Goal: Check status: Check status

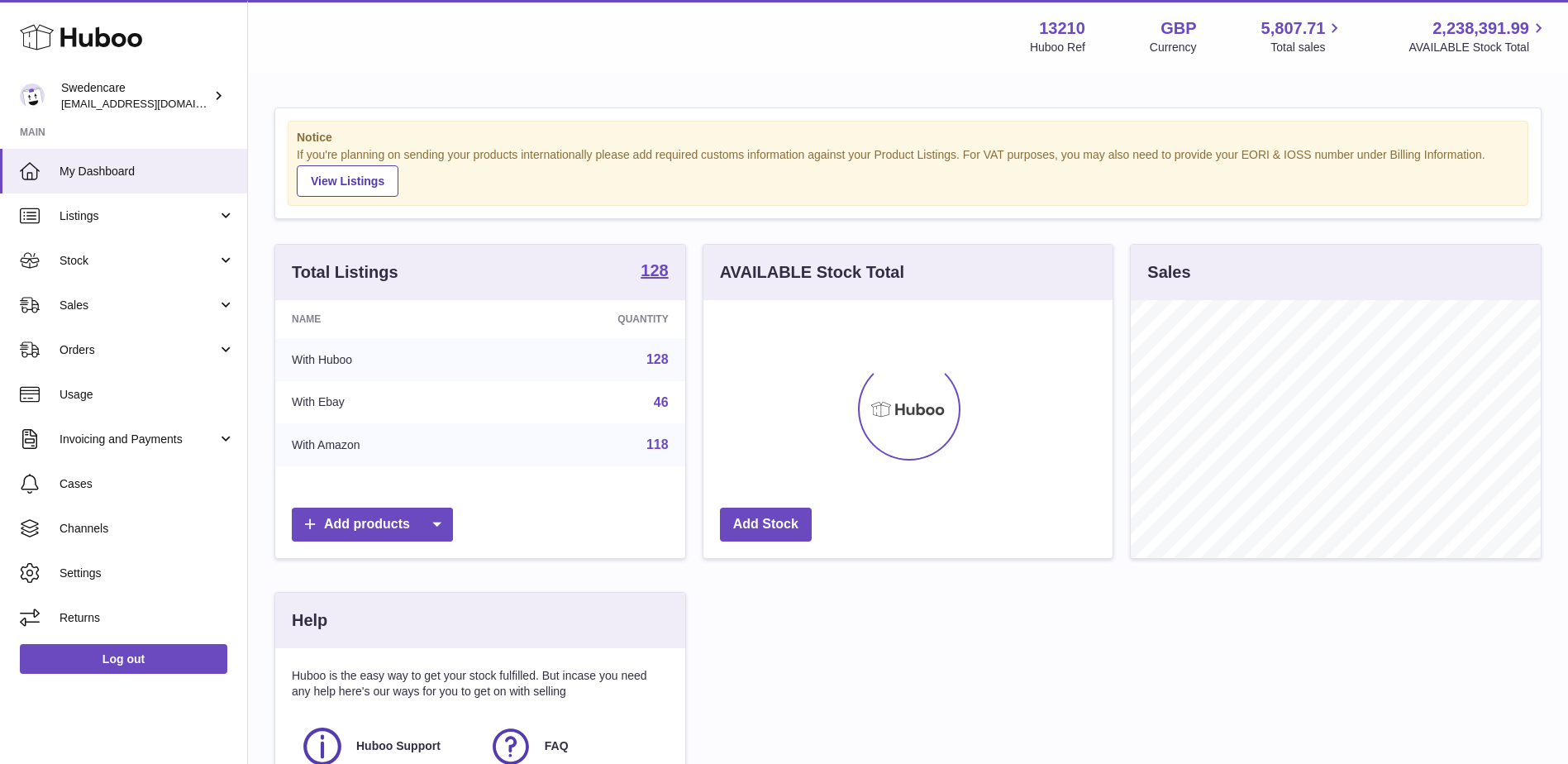
scroll to position [258, 409]
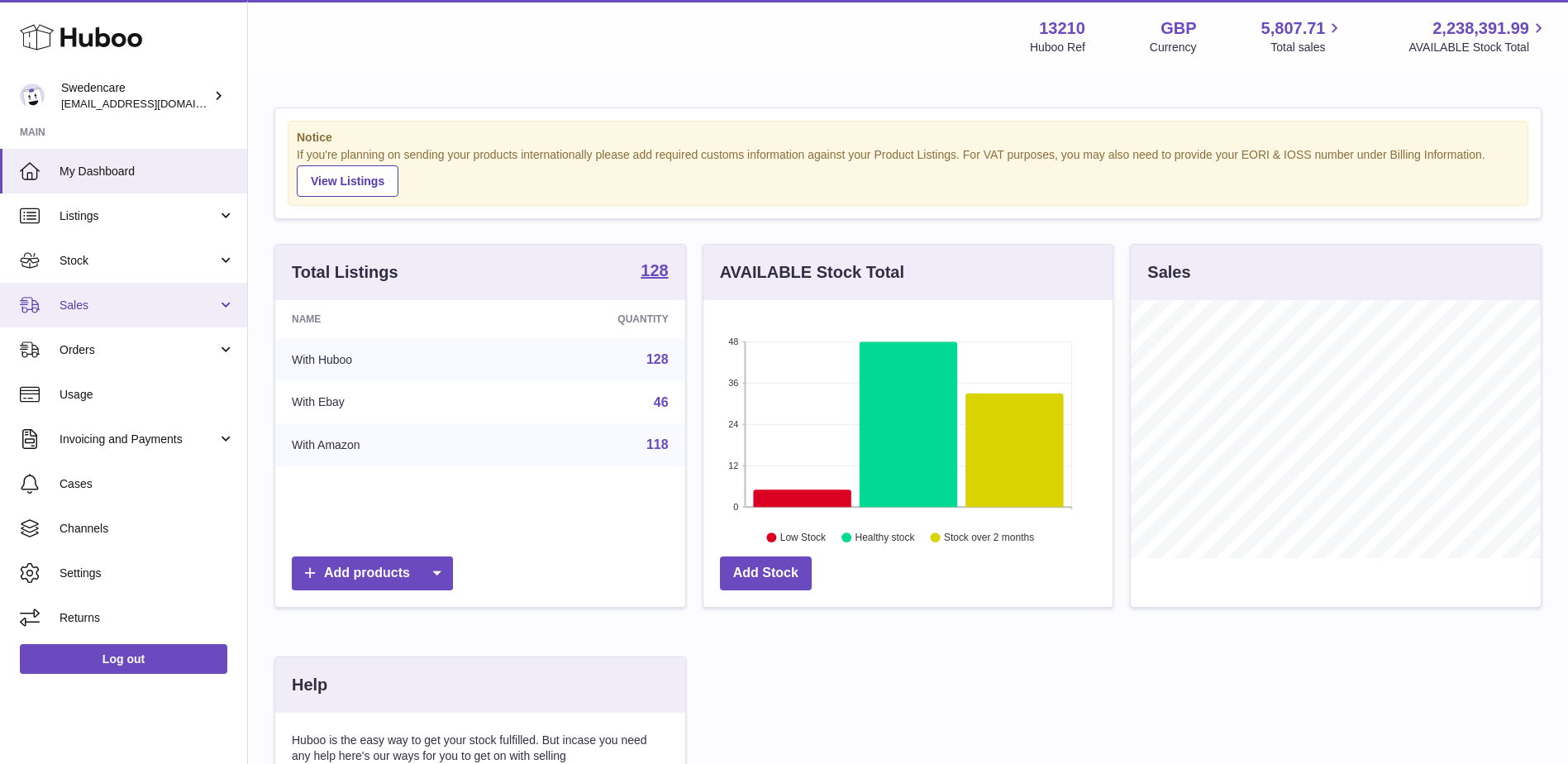
click at [121, 307] on span "Sales" at bounding box center [138, 305] width 158 height 16
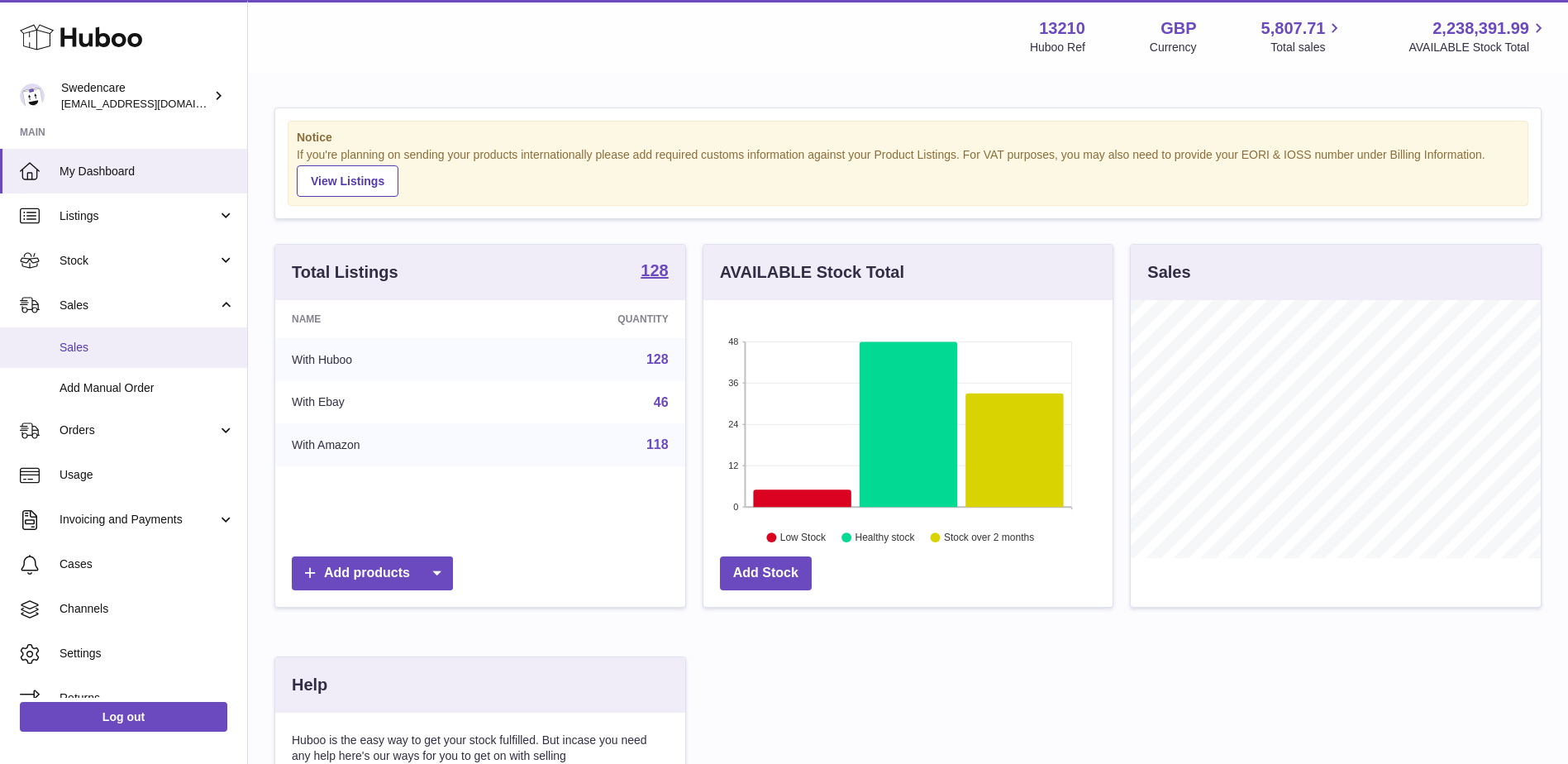
click at [116, 347] on span "Sales" at bounding box center [147, 348] width 175 height 16
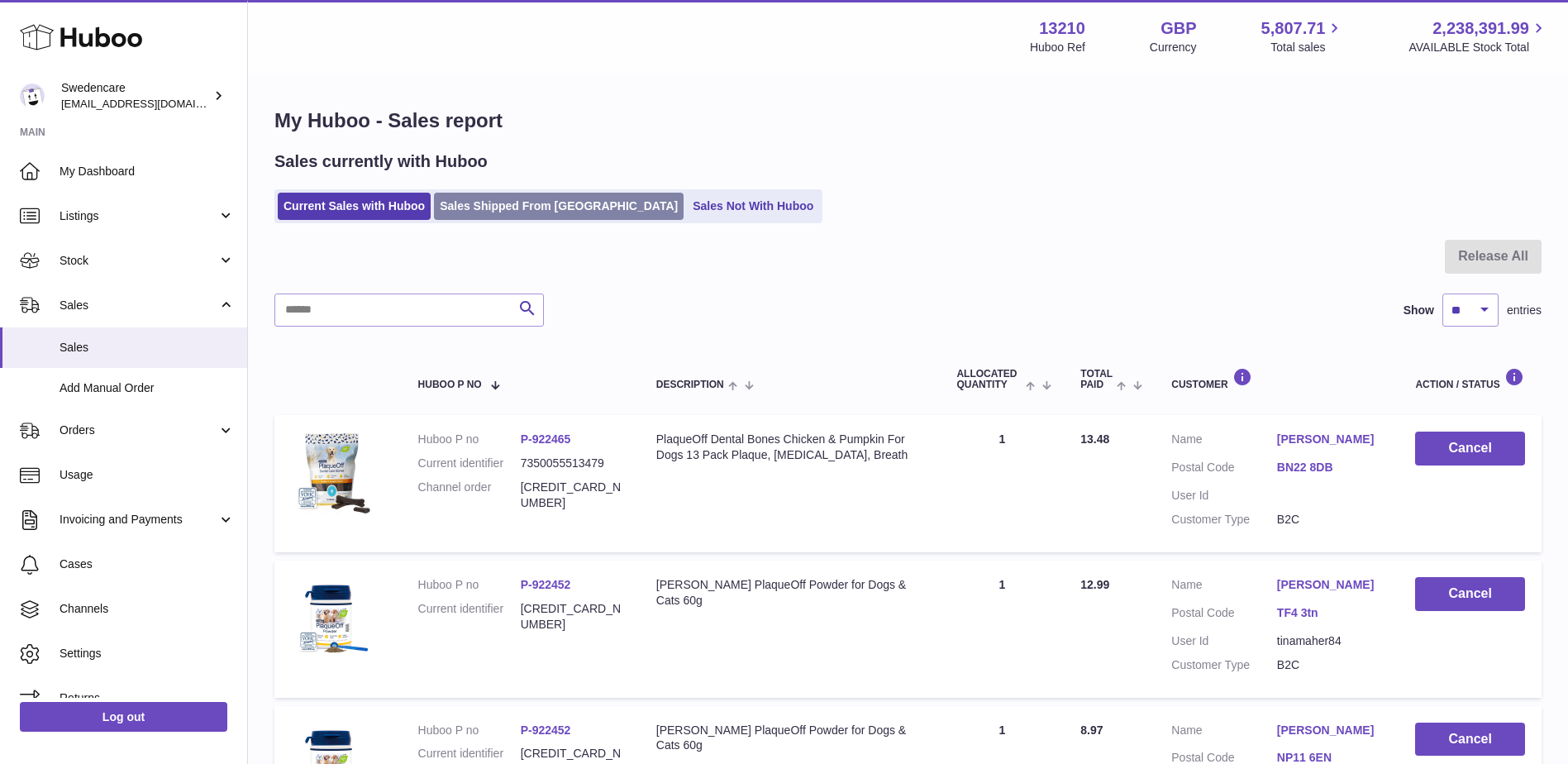
click at [527, 209] on link "Sales Shipped From Huboo" at bounding box center [559, 206] width 249 height 27
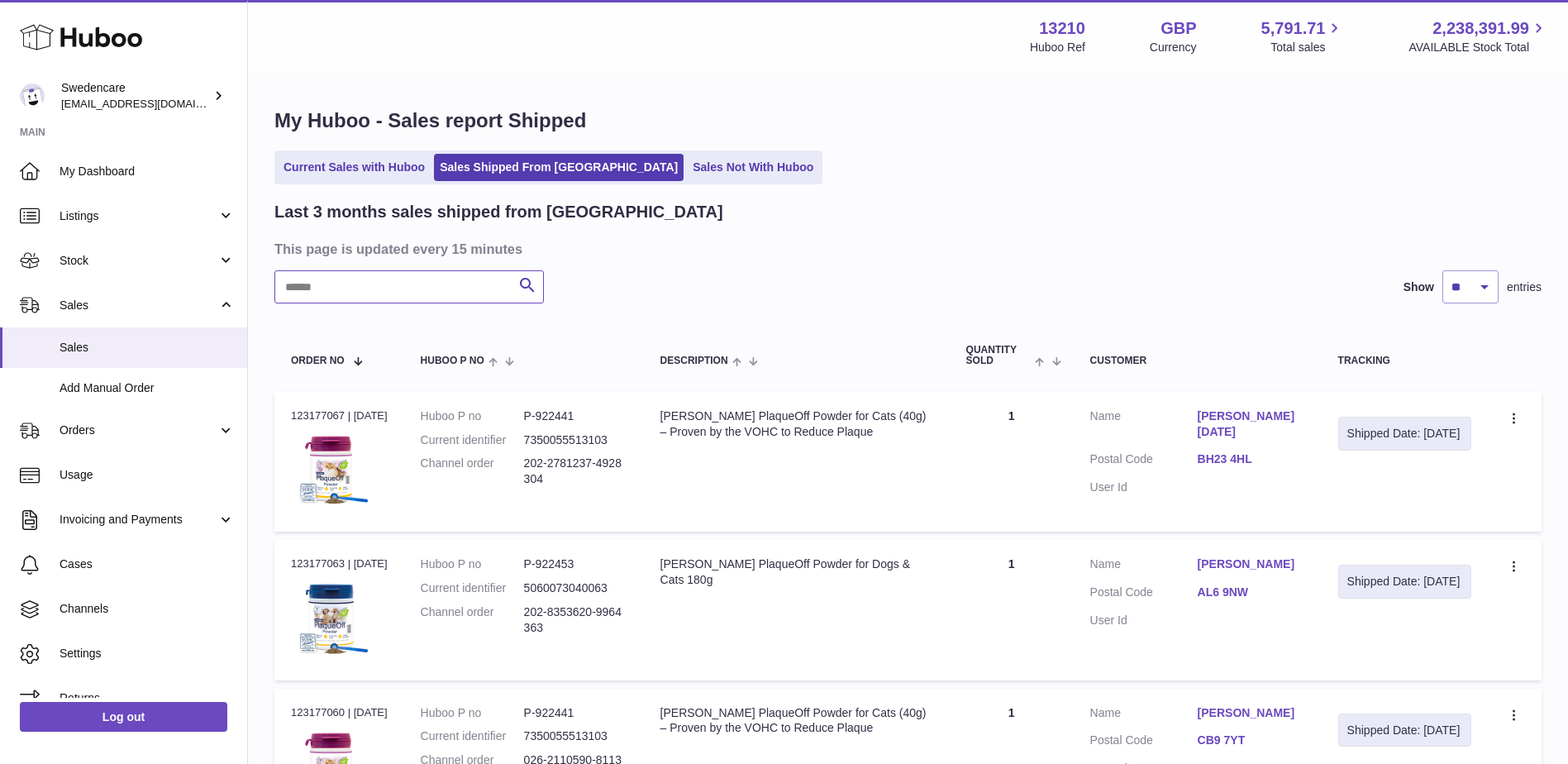
click at [420, 290] on input "text" at bounding box center [409, 287] width 270 height 33
paste input "**********"
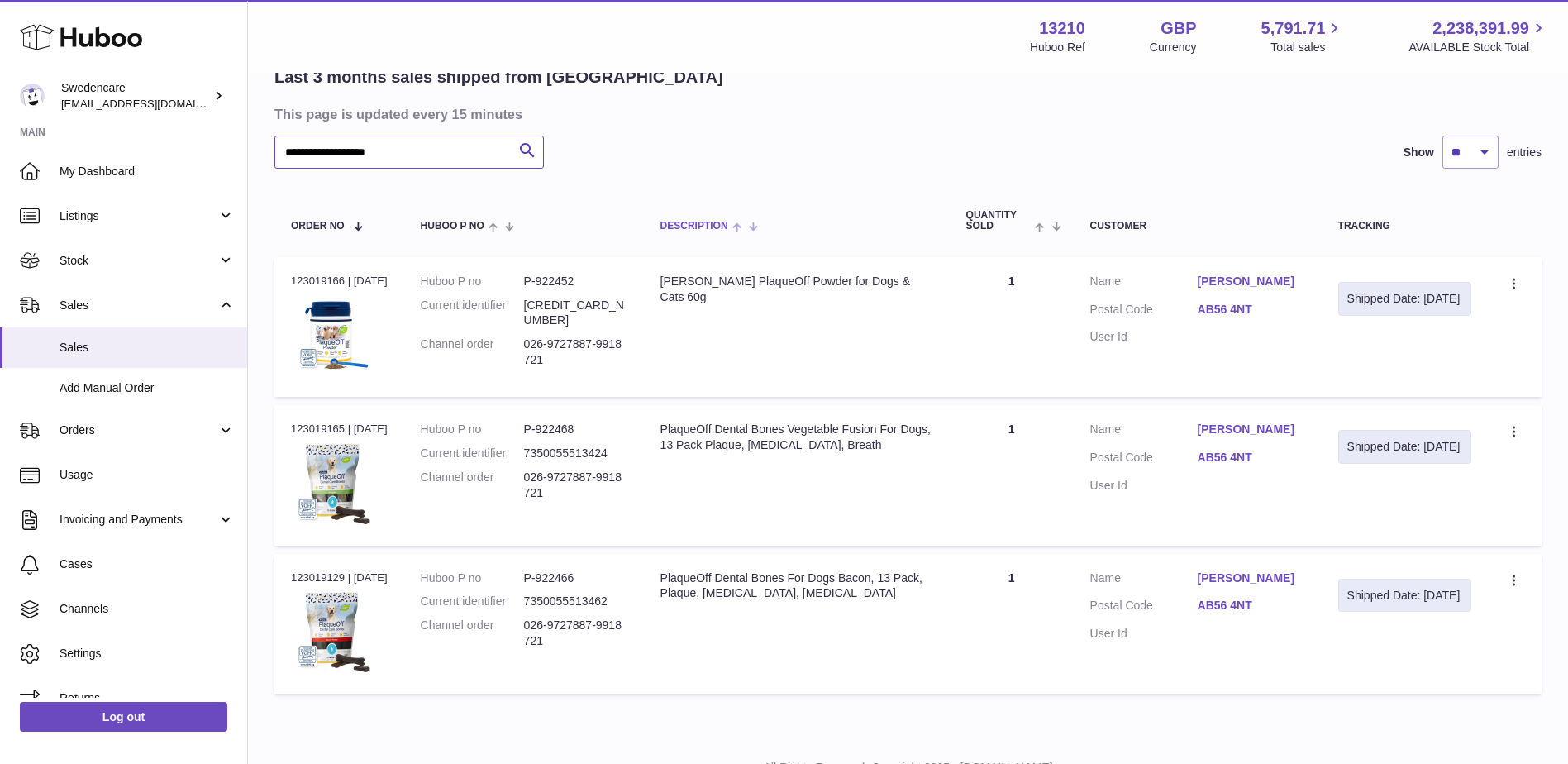
scroll to position [165, 0]
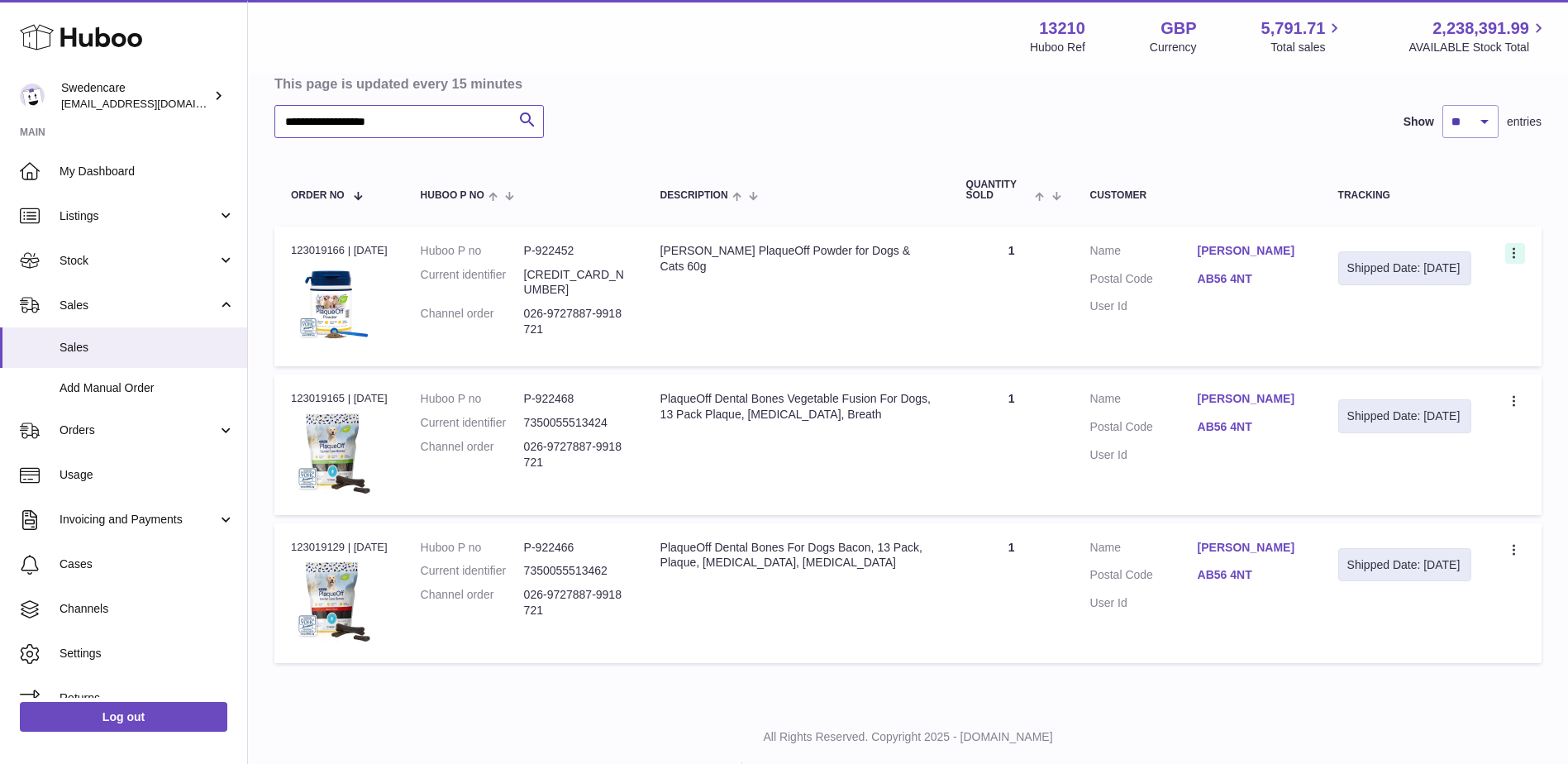
type input "**********"
click at [1509, 255] on icon at bounding box center [1515, 255] width 19 height 17
click at [1442, 328] on li "Duplicate Order" at bounding box center [1442, 326] width 165 height 36
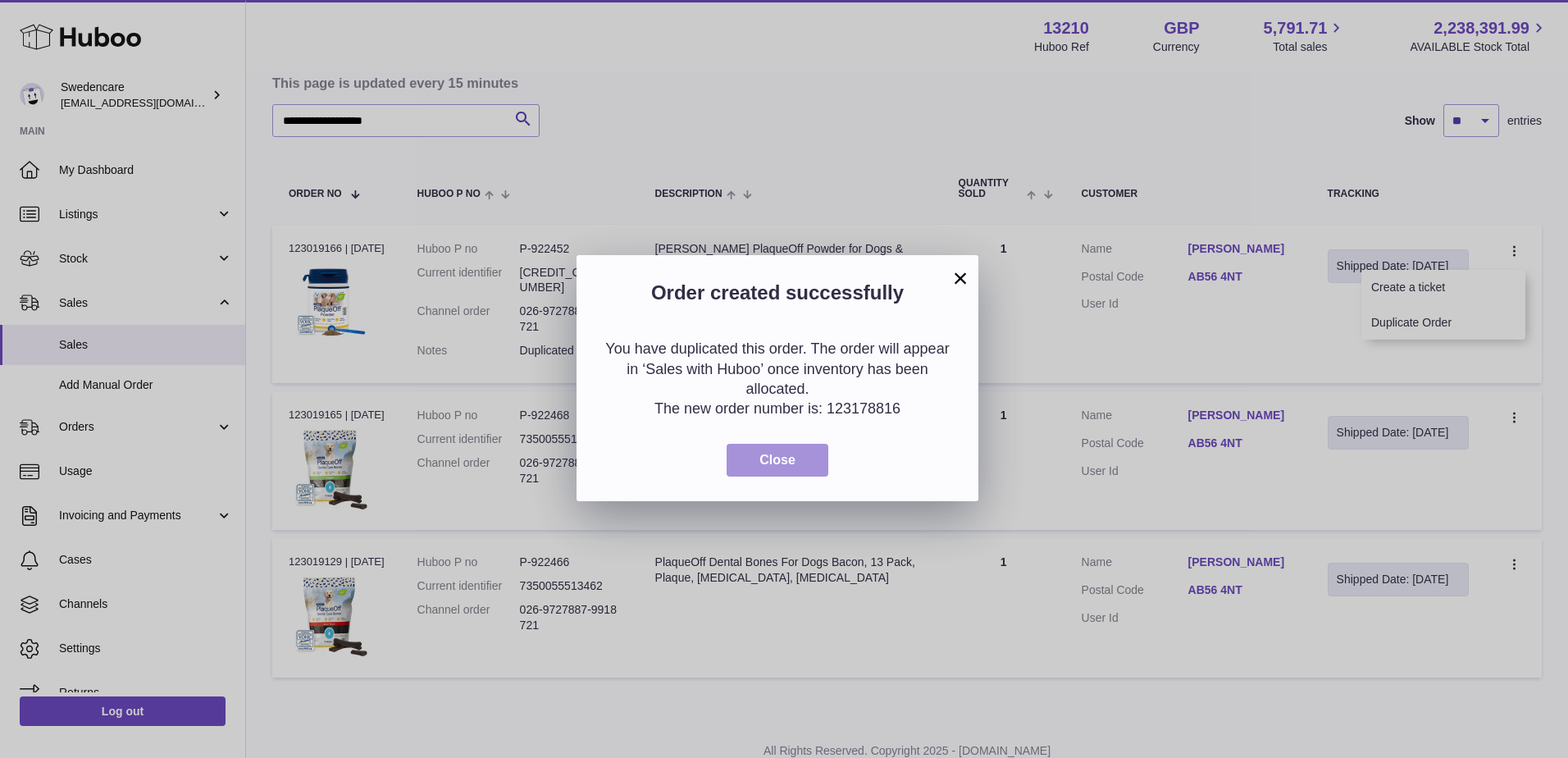
click at [802, 453] on button "Close" at bounding box center [777, 461] width 102 height 34
